Goal: Use online tool/utility: Use online tool/utility

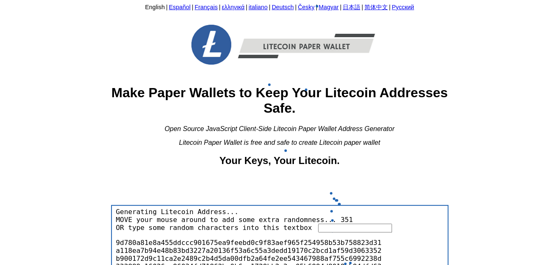
click at [331, 230] on input "text" at bounding box center [355, 228] width 74 height 9
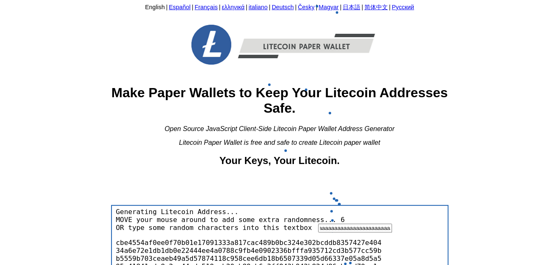
type input "aaaaaaaaaaaaaaaaaaaaaaaaaaaaaaaaaaaaaaaaaaaaaaaaaaaaaaaaaaaaaaaaaaaaaaaaaaaaaaa…"
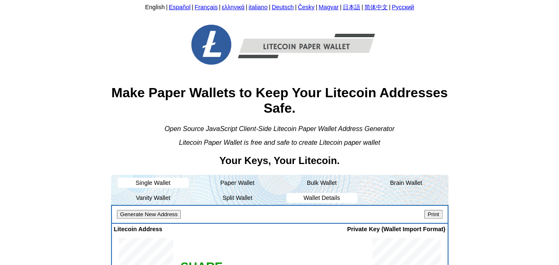
click at [343, 200] on li "Wallet Details" at bounding box center [321, 198] width 71 height 10
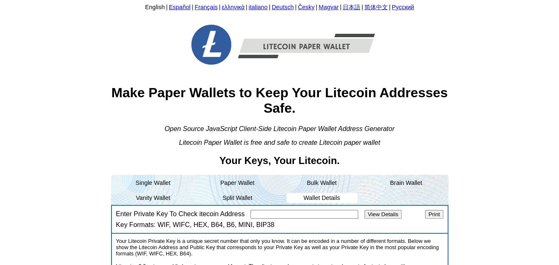
paste input "cdb4ee2aea69cc6a83331bbe96dc2caa9a299d21329efb0336fc02a82e1839a8"
click at [368, 211] on input "View Details" at bounding box center [382, 214] width 37 height 9
click at [372, 212] on input "View Details" at bounding box center [382, 214] width 37 height 9
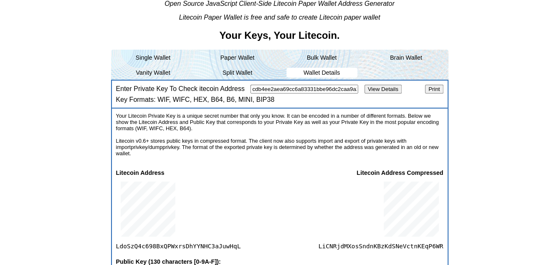
scroll to position [209, 0]
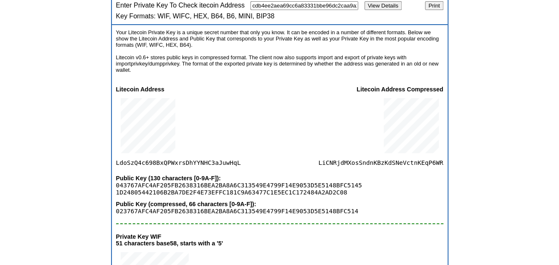
click at [155, 167] on div "Your Litecoin Private Key is a unique secret number that only you know. It can …" at bounding box center [279, 252] width 335 height 455
copy span "130"
click at [184, 163] on span "LdoSzQ4c698BxQPWxrsDhYYNHC3aJuwHqL" at bounding box center [178, 129] width 125 height 73
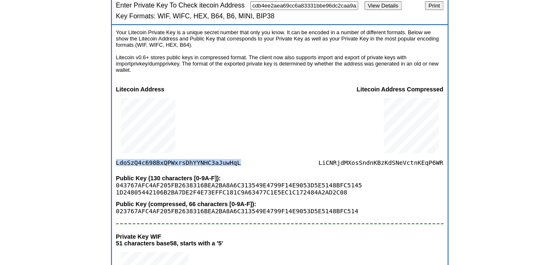
copy span "LdoSzQ4c698BxQPWxrsDhYYNHC3aJuwHqL"
click at [351, 163] on span "LiCNRjdMXosSndnKBzKdSNeVctnKEqP6WR" at bounding box center [380, 129] width 125 height 73
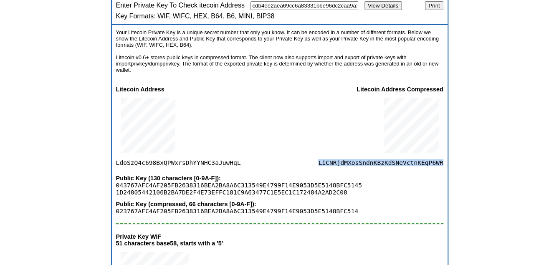
click at [351, 163] on span "LiCNRjdMXosSndnKBzKdSNeVctnKEqP6WR" at bounding box center [380, 129] width 125 height 73
copy span "LiCNRjdMXosSndnKBzKdSNeVctnKEqP6WR"
click at [290, 8] on input "cdb4ee2aea69cc6a83331bbe96dc2caa9a299d21329efb0336fc02a82e1839a8" at bounding box center [304, 5] width 108 height 9
paste input "LiCNRjdMXosSndnKBzKdSNeVctnKEqP6WR"
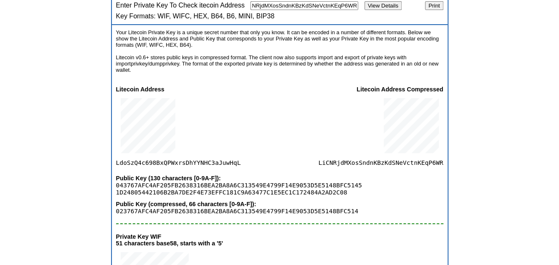
click at [393, 5] on input "View Details" at bounding box center [382, 5] width 37 height 9
click at [290, 9] on input "LiCNRjdMXosSndnKBzKdSNeVctnKEqP6WR" at bounding box center [304, 5] width 108 height 9
paste input "6ce9fe4549f0f60d6fcc7697681ec2e6ed2eade066c3f6829628a59ce5cfc64b"
click at [385, 9] on input "View Details" at bounding box center [382, 5] width 37 height 9
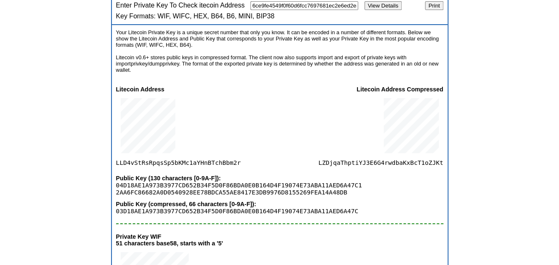
drag, startPoint x: 149, startPoint y: 153, endPoint x: 146, endPoint y: 161, distance: 8.6
click at [149, 154] on div at bounding box center [148, 126] width 64 height 66
click at [146, 161] on span "LLD4vStRsRpqsSp5bKMc1aYHnBTchBbm2r" at bounding box center [178, 129] width 125 height 73
copy span "LLD4vStRsRpqsSp5bKMc1aYHnBTchBbm2r"
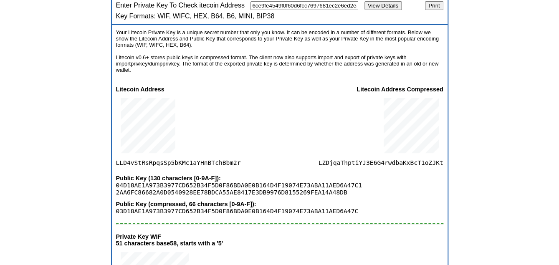
click at [358, 158] on span "LZDjqaThptiYJ3E6G4rwdbaKxBcT1oZJKt" at bounding box center [380, 129] width 125 height 73
copy span "LZDjqaThptiYJ3E6G4rwdbaKxBcT1oZJKt"
click at [303, 6] on input "6ce9fe4549f0f60d6fcc7697681ec2e6ed2eade066c3f6829628a59ce5cfc64b" at bounding box center [304, 5] width 108 height 9
paste input "36a9e7f1c95b82ffb99743e0c5c4ce95d83c9a430aac59f84ef3cbfab6145068"
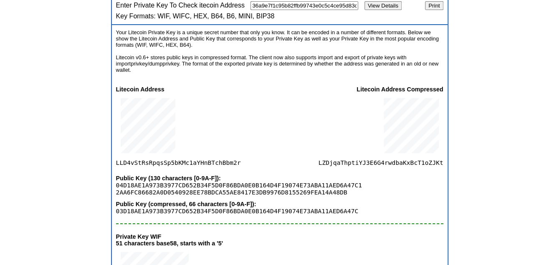
click at [383, 6] on input "View Details" at bounding box center [382, 5] width 37 height 9
click at [161, 166] on span "LVBPfTbfUh2JjQG6neS4ZZvK7zGgwzpAL9" at bounding box center [178, 129] width 125 height 73
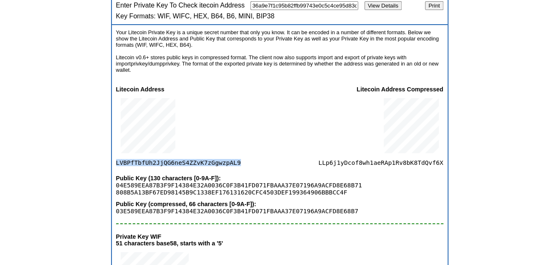
click at [161, 166] on span "LVBPfTbfUh2JjQG6neS4ZZvK7zGgwzpAL9" at bounding box center [178, 129] width 125 height 73
copy span "LVBPfTbfUh2JjQG6neS4ZZvK7zGgwzpAL9"
click at [360, 166] on div "Litecoin Address Compressed LLp6j1yDcof8wh1aeRAp1Rv8bK8TdQvf6X" at bounding box center [380, 126] width 125 height 81
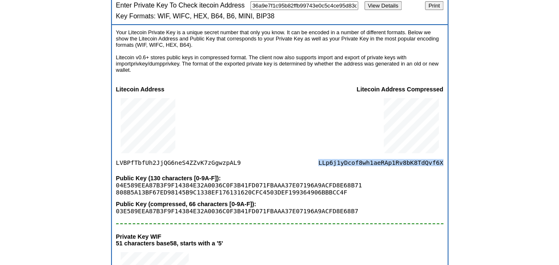
click at [360, 166] on div "Litecoin Address Compressed LLp6j1yDcof8wh1aeRAp1Rv8bK8TdQvf6X" at bounding box center [380, 126] width 125 height 81
copy span "LLp6j1yDcof8wh1aeRAp1Rv8bK8TdQvf6X"
click at [327, 8] on input "36a9e7f1c95b82ffb99743e0c5c4ce95d83c9a430aac59f84ef3cbfab6145068" at bounding box center [304, 5] width 108 height 9
paste input "e3b0c44298fc1c149afbf4c8996fb92427ae41e4649b934ca495991b7852b855"
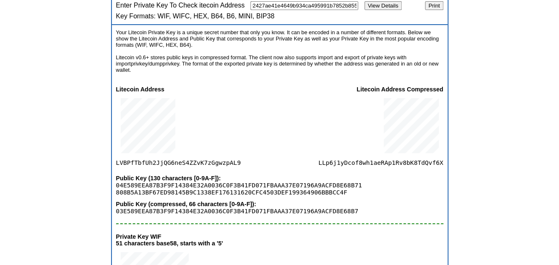
type input "e3b0c44298fc1c149afbf4c8996fb92427ae41e4649b934ca495991b7852b855"
click at [129, 162] on span "Lbnu1x4UfToiiFGU8MvPrLpj2GSrtUrxFH" at bounding box center [178, 129] width 125 height 73
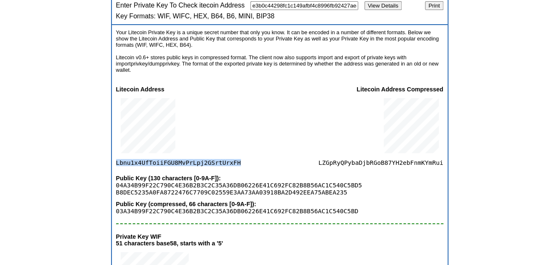
click at [129, 162] on span "Lbnu1x4UfToiiFGU8MvPrLpj2GSrtUrxFH" at bounding box center [178, 129] width 125 height 73
copy span "Lbnu1x4UfToiiFGU8MvPrLpj2GSrtUrxFH"
click at [380, 157] on div at bounding box center [411, 126] width 64 height 66
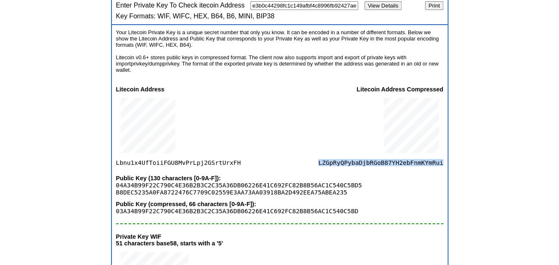
click at [380, 157] on div at bounding box center [411, 126] width 64 height 66
copy span "LZGpRyQPybaDjbRGoB87YH2ebFnmKYmRui"
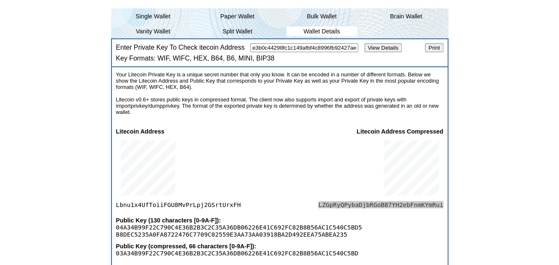
scroll to position [167, 0]
click at [291, 49] on input "e3b0c44298fc1c149afbf4c8996fb92427ae41e4649b934ca495991b7852b855" at bounding box center [304, 47] width 108 height 9
click at [372, 48] on input "View Details" at bounding box center [382, 47] width 37 height 9
click at [387, 50] on input "View Details" at bounding box center [382, 47] width 37 height 9
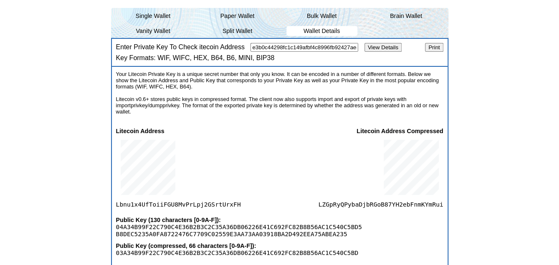
click at [383, 46] on input "View Details" at bounding box center [382, 47] width 37 height 9
click at [370, 202] on span "LZGpRyQPybaDjbRGoB87YH2ebFnmKYmRui" at bounding box center [380, 170] width 125 height 73
copy span "LZGpRyQPybaDjbRGoB87YH2ebFnmKYmRui"
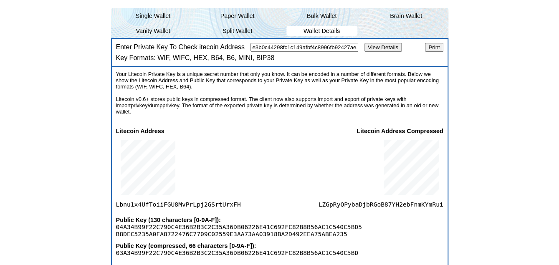
click at [266, 48] on input "e3b0c44298fc1c149afbf4c8996fb92427ae41e4649b934ca495991b7852b855" at bounding box center [304, 47] width 108 height 9
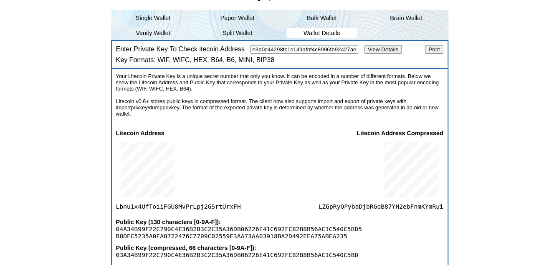
scroll to position [167, 0]
